Goal: Task Accomplishment & Management: Use online tool/utility

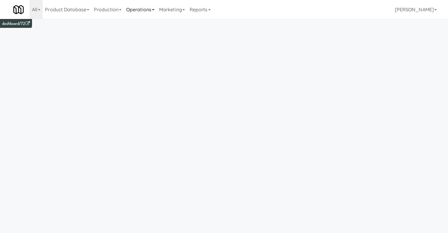
click at [142, 8] on link "Operations" at bounding box center [140, 9] width 33 height 19
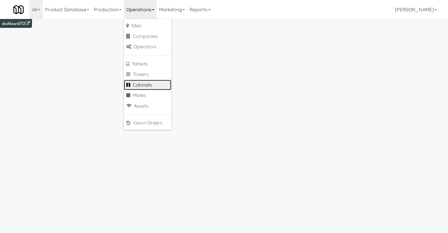
click at [147, 84] on link "Cabinets" at bounding box center [147, 85] width 47 height 11
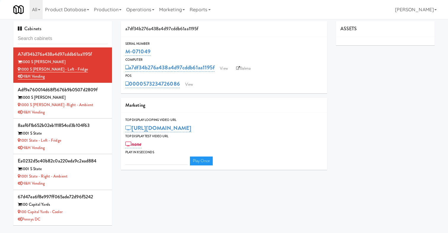
type input "3"
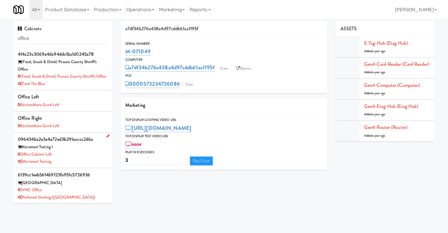
scroll to position [11, 0]
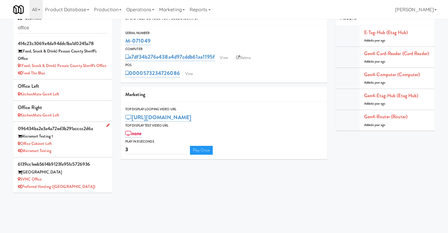
type input "office"
click at [74, 146] on div "Office Cabinet Left" at bounding box center [63, 143] width 90 height 7
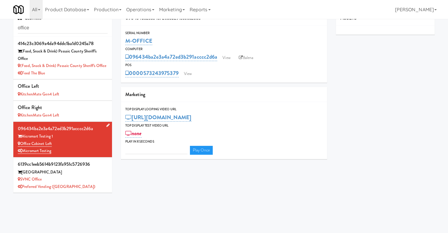
type input "3"
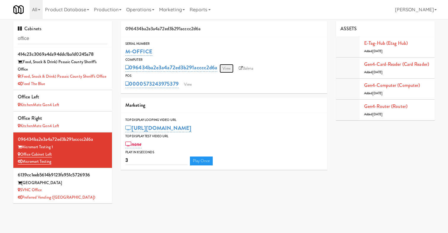
click at [227, 67] on link "View" at bounding box center [226, 68] width 14 height 9
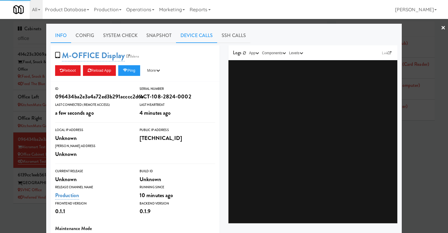
click at [201, 36] on link "Device Calls" at bounding box center [196, 35] width 41 height 15
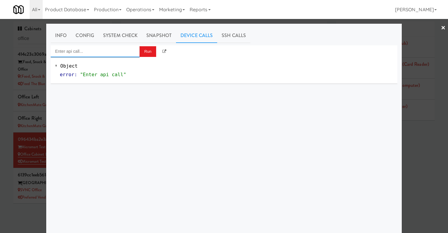
click at [132, 49] on input "Enter api call..." at bounding box center [95, 51] width 89 height 12
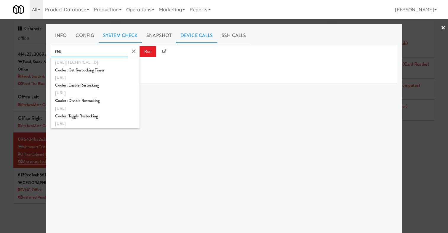
scroll to position [37, 0]
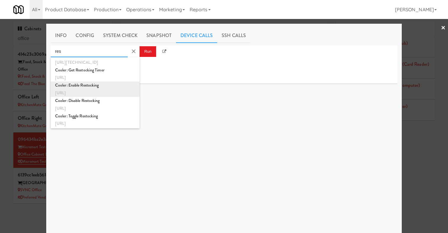
click at [99, 92] on div "[URL]" at bounding box center [95, 93] width 80 height 8
type input "Cooler: Enable Restocking"
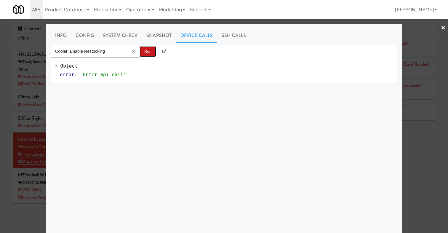
click at [142, 52] on button "Run" at bounding box center [147, 51] width 17 height 11
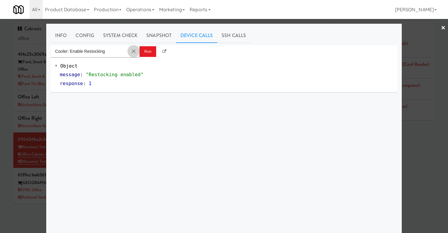
click at [134, 52] on button "Clear Input" at bounding box center [133, 51] width 9 height 9
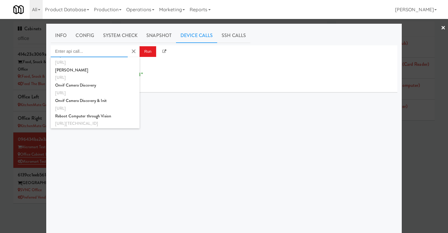
scroll to position [0, 0]
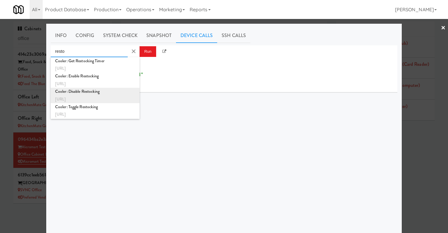
click at [105, 91] on div "Cooler: Disable Restocking" at bounding box center [95, 92] width 80 height 8
type input "Cooler: Disable Restocking"
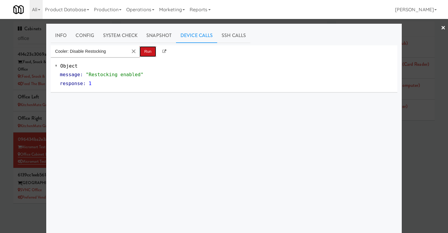
click at [144, 51] on button "Run" at bounding box center [147, 51] width 17 height 11
click at [131, 51] on button "Clear Input" at bounding box center [133, 51] width 9 height 9
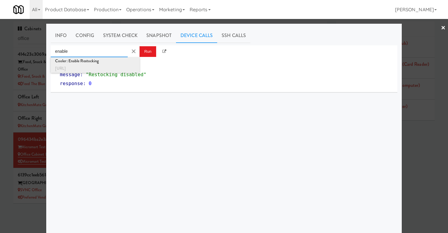
click at [91, 65] on div "[URL]" at bounding box center [95, 69] width 80 height 8
type input "Cooler: Enable Restocking"
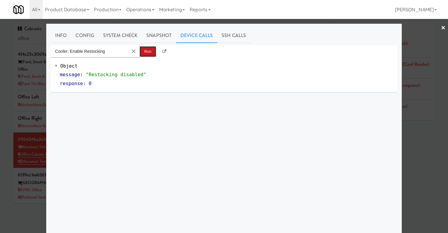
click at [147, 48] on button "Run" at bounding box center [147, 51] width 17 height 11
click at [132, 50] on button "Clear Input" at bounding box center [133, 51] width 9 height 9
click at [56, 36] on link "Info" at bounding box center [61, 35] width 20 height 15
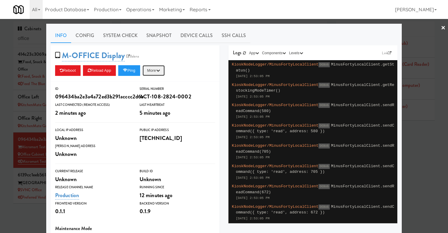
click at [155, 65] on button "More" at bounding box center [153, 70] width 22 height 11
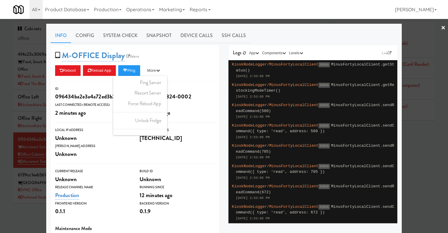
click at [193, 70] on div "Reboot Reload App Ping More Ping Server Restart Server Force Reload App Unlock …" at bounding box center [135, 70] width 160 height 11
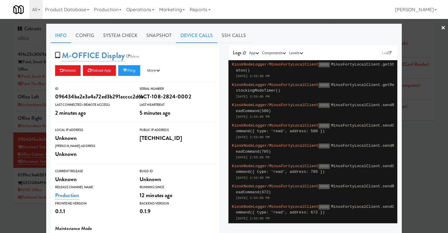
click at [190, 34] on link "Device Calls" at bounding box center [196, 35] width 41 height 15
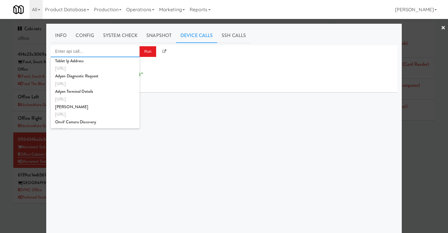
click at [107, 47] on input "Enter api call..." at bounding box center [95, 51] width 89 height 12
type input "rest"
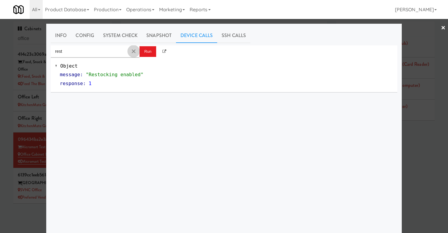
click at [131, 52] on button "Clear Input" at bounding box center [133, 51] width 9 height 9
type input "unlock"
click at [441, 28] on link "×" at bounding box center [443, 28] width 5 height 18
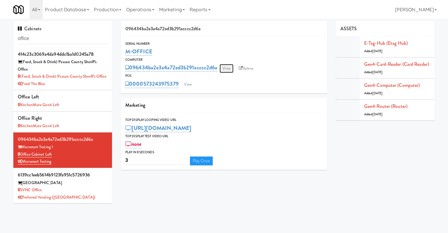
click at [230, 68] on link "View" at bounding box center [226, 68] width 14 height 9
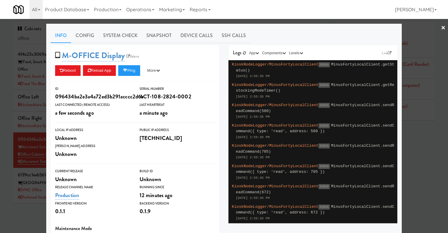
click at [141, 112] on span "a minute ago" at bounding box center [153, 113] width 28 height 8
click at [159, 70] on button "More" at bounding box center [153, 70] width 22 height 11
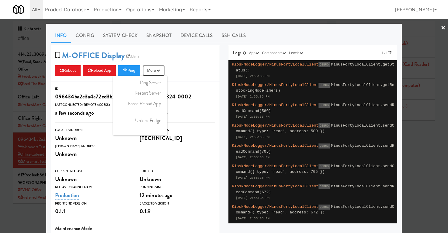
scroll to position [9, 0]
click at [186, 65] on div "Reboot Reload App Ping More Ping Server Restart Server Force Reload App Unlock …" at bounding box center [135, 70] width 160 height 11
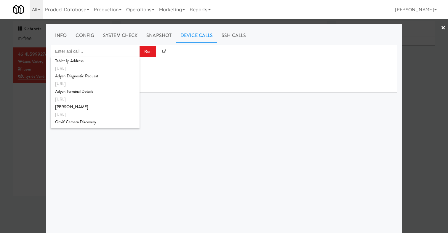
click at [29, 122] on div at bounding box center [224, 116] width 448 height 233
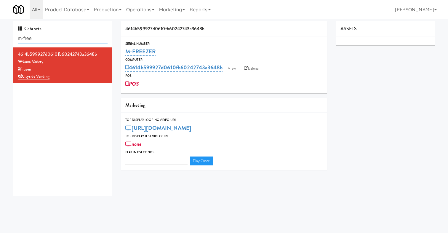
click at [44, 36] on input "m-free" at bounding box center [63, 38] width 90 height 11
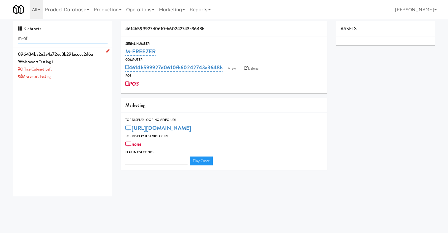
type input "m-of"
click at [62, 70] on div "Office Cabinet Left" at bounding box center [63, 69] width 90 height 7
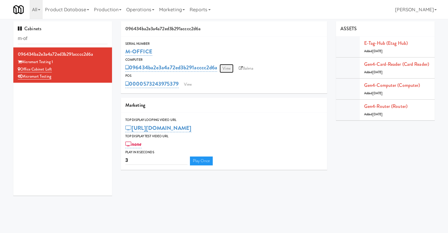
click at [225, 70] on link "View" at bounding box center [226, 68] width 14 height 9
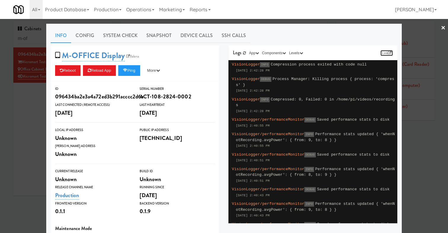
click at [388, 51] on link "Link" at bounding box center [386, 53] width 12 height 6
click at [191, 35] on link "Device Calls" at bounding box center [196, 35] width 41 height 15
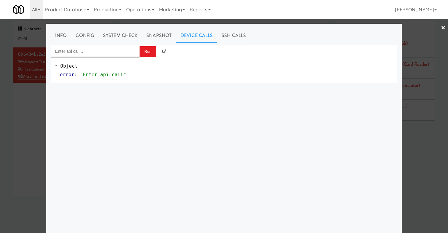
click at [99, 49] on input "Enter api call..." at bounding box center [95, 51] width 89 height 12
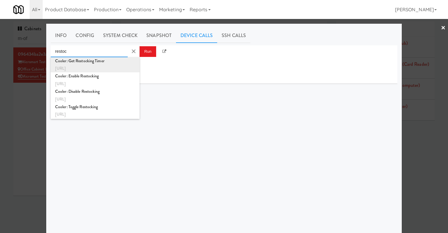
click at [103, 65] on div "[URL]" at bounding box center [95, 69] width 80 height 8
type input "Cooler: Get Restocking Timer"
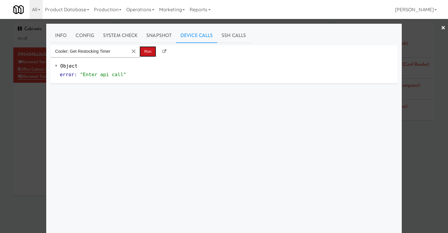
click at [147, 50] on button "Run" at bounding box center [147, 51] width 17 height 11
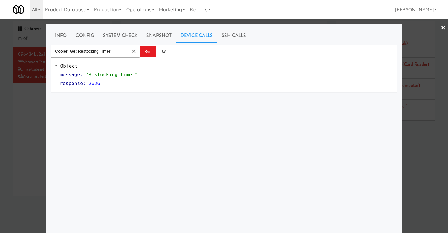
click at [176, 105] on div "Cooler: Get Restocking Timer Run Object message : "Restocking timer" response :…" at bounding box center [224, 156] width 346 height 222
click at [147, 52] on button "Run" at bounding box center [147, 51] width 17 height 11
click at [147, 51] on button "Run" at bounding box center [147, 51] width 17 height 11
